Goal: Transaction & Acquisition: Obtain resource

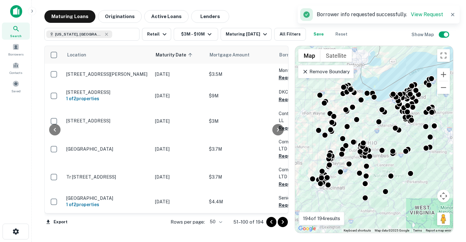
scroll to position [970, 61]
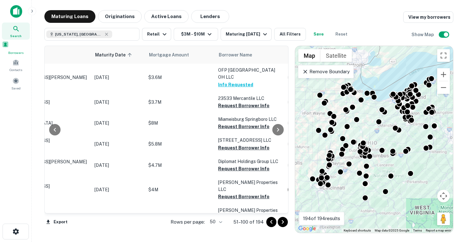
click at [15, 53] on span "Borrowers" at bounding box center [16, 52] width 28 height 5
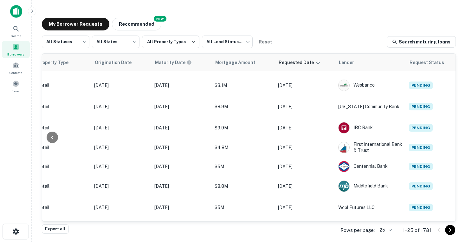
scroll to position [342, 268]
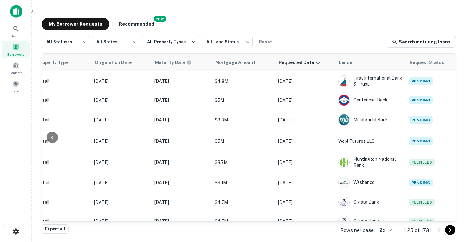
scroll to position [342, 268]
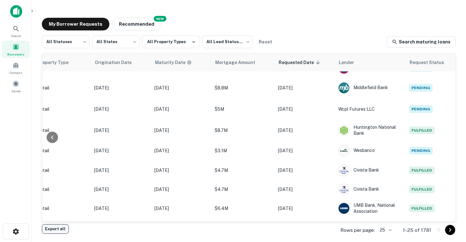
click at [58, 226] on button "Export all" at bounding box center [55, 229] width 27 height 10
click at [434, 23] on div "My Borrower Requests NEW Recommended" at bounding box center [249, 24] width 414 height 13
click at [425, 17] on div "Export downloaded successfully!" at bounding box center [413, 17] width 76 height 8
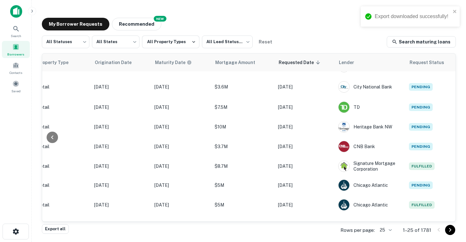
scroll to position [0, 268]
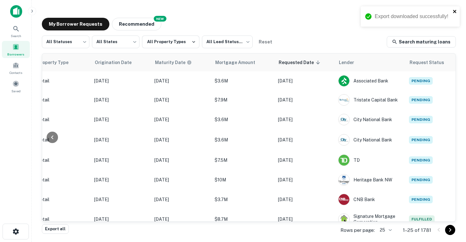
click at [454, 10] on icon "close" at bounding box center [454, 11] width 3 height 3
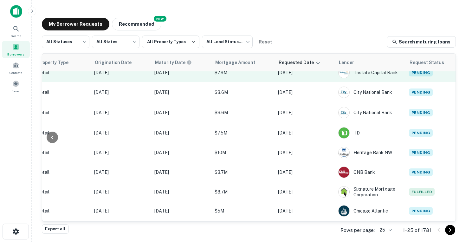
scroll to position [28, 268]
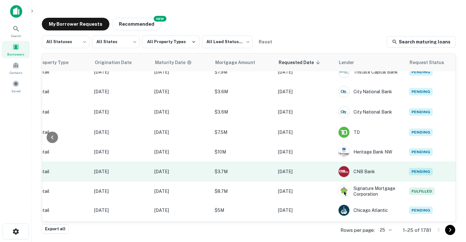
click at [398, 171] on td "CNB Bank" at bounding box center [370, 171] width 71 height 20
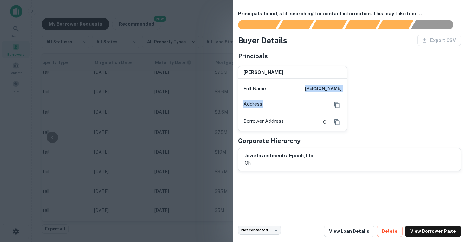
drag, startPoint x: 310, startPoint y: 89, endPoint x: 360, endPoint y: 99, distance: 50.7
click at [360, 99] on div "[PERSON_NAME] Full Name [PERSON_NAME] Address Borrower Address [GEOGRAPHIC_DATA]" at bounding box center [347, 96] width 228 height 70
click at [365, 123] on div "[PERSON_NAME] Full Name [PERSON_NAME] Address Borrower Address [GEOGRAPHIC_DATA]" at bounding box center [347, 96] width 228 height 70
click at [184, 67] on div at bounding box center [233, 121] width 466 height 242
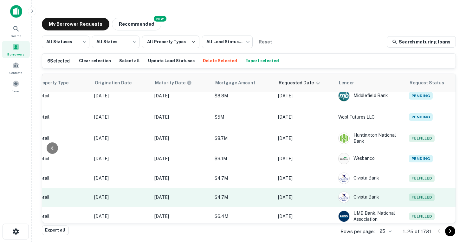
scroll to position [361, 268]
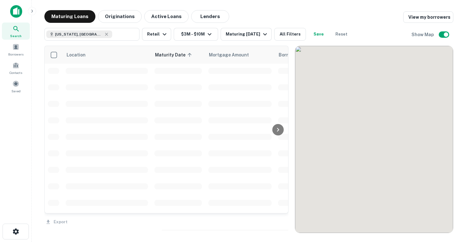
scroll to position [361, 0]
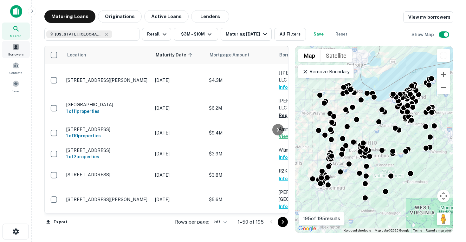
click at [11, 51] on div "Borrowers" at bounding box center [16, 49] width 28 height 17
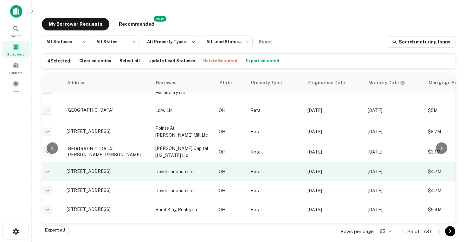
scroll to position [361, 0]
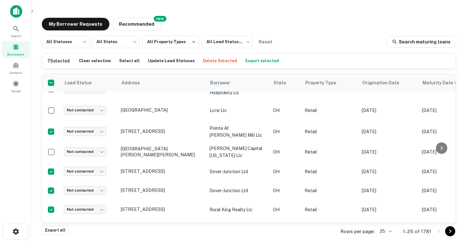
click at [385, 230] on body "Search Borrowers Contacts Saved My Borrower Requests NEW Recommended All Status…" at bounding box center [233, 121] width 466 height 242
click at [386, 186] on li "50" at bounding box center [387, 182] width 22 height 11
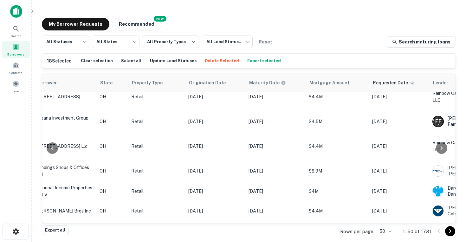
scroll to position [851, 174]
click at [395, 232] on div "Rows per page: 50 ** 1–50 of 1781" at bounding box center [394, 231] width 123 height 17
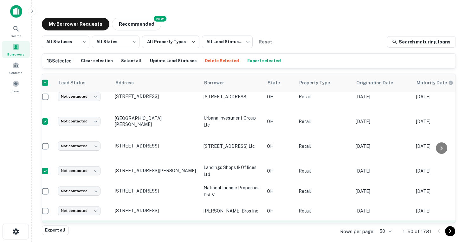
scroll to position [851, 0]
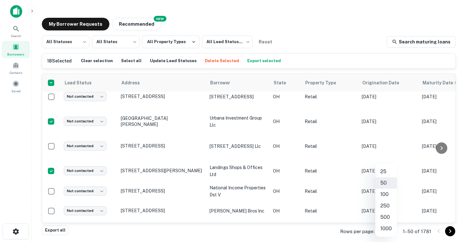
click at [387, 230] on body "Search Borrowers Contacts Saved My Borrower Requests NEW Recommended All Status…" at bounding box center [233, 121] width 466 height 242
click at [389, 195] on li "100" at bounding box center [386, 194] width 22 height 11
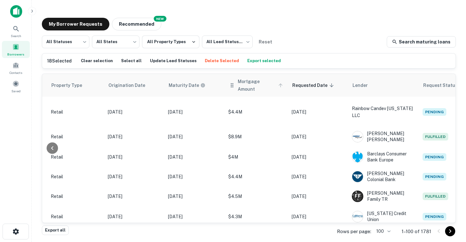
scroll to position [803, 254]
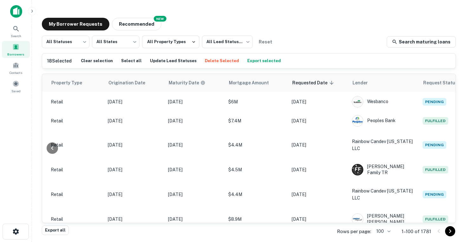
click at [259, 62] on button "Export selected" at bounding box center [264, 61] width 37 height 10
